Goal: Transaction & Acquisition: Book appointment/travel/reservation

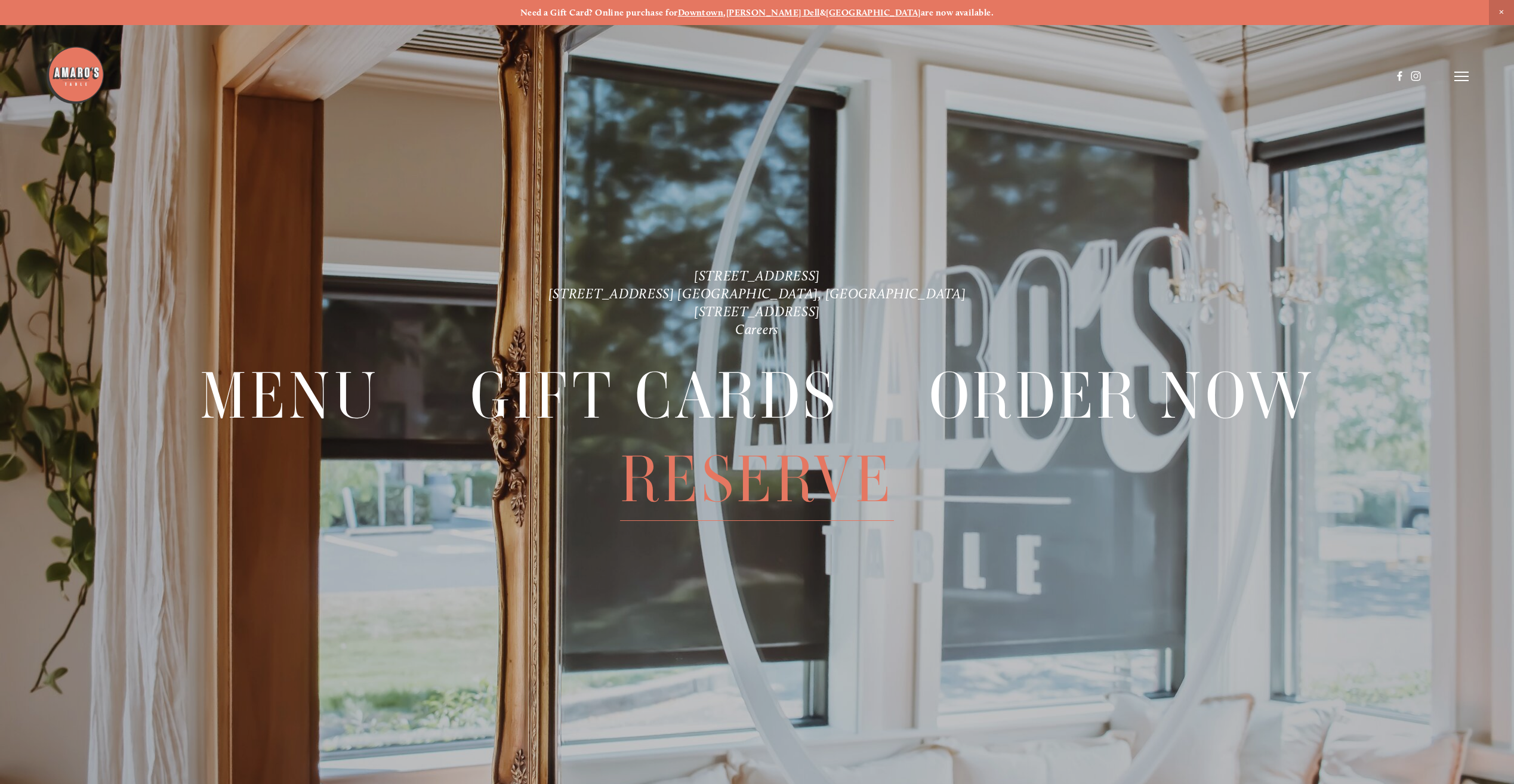
click at [744, 471] on span "Reserve" at bounding box center [757, 478] width 274 height 82
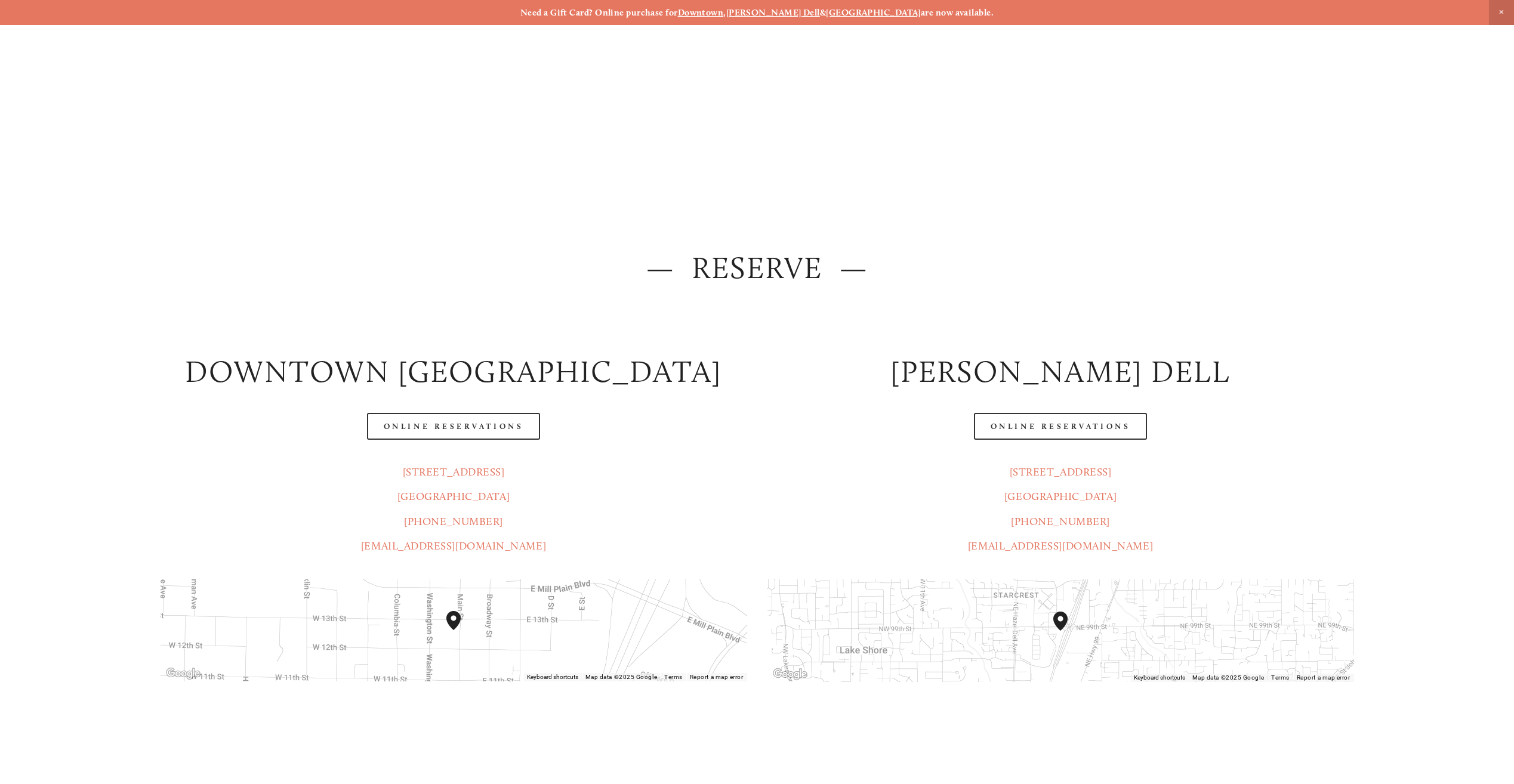
scroll to position [298, 0]
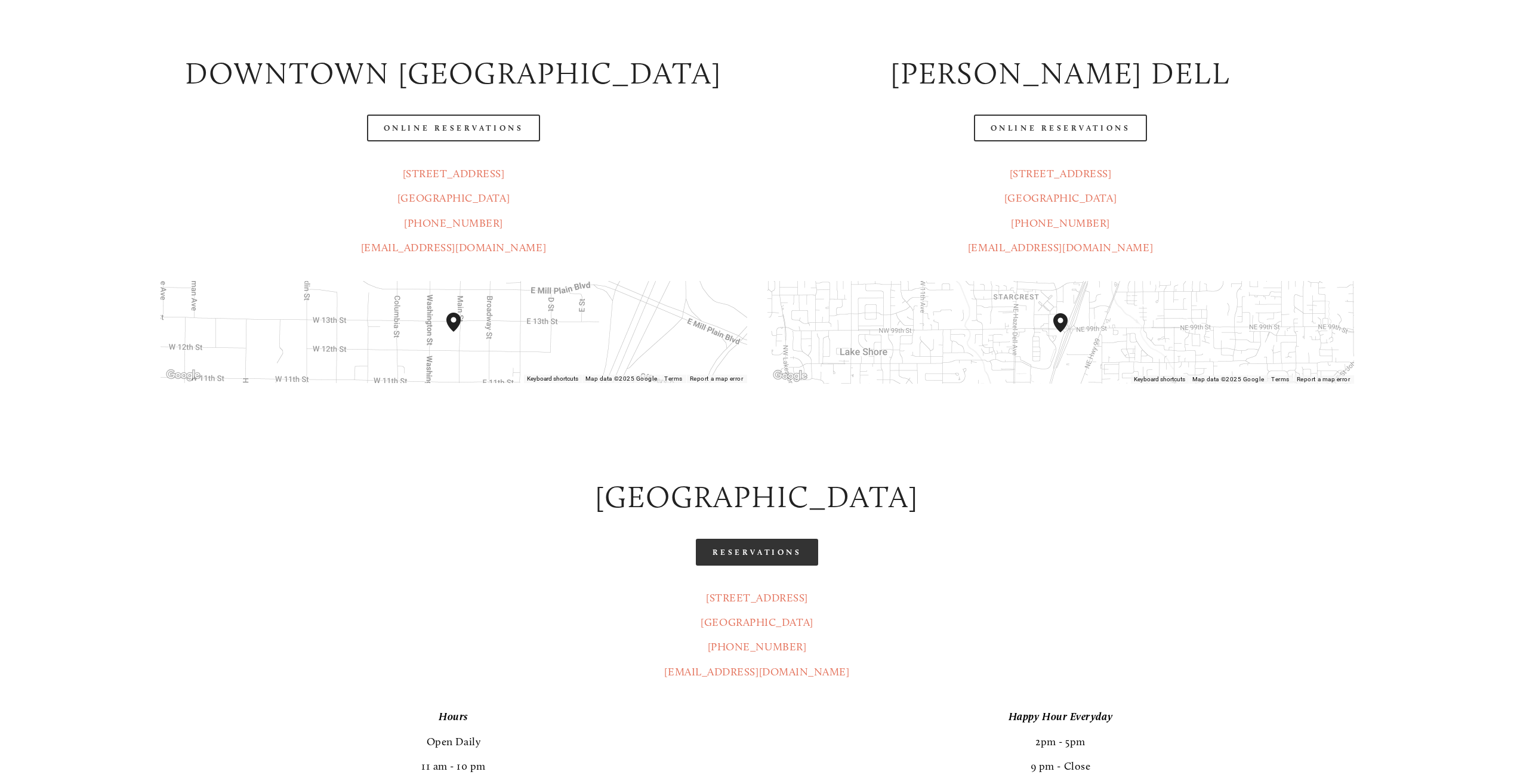
click at [770, 555] on link "Reservations" at bounding box center [757, 551] width 122 height 27
